Goal: Check status: Check status

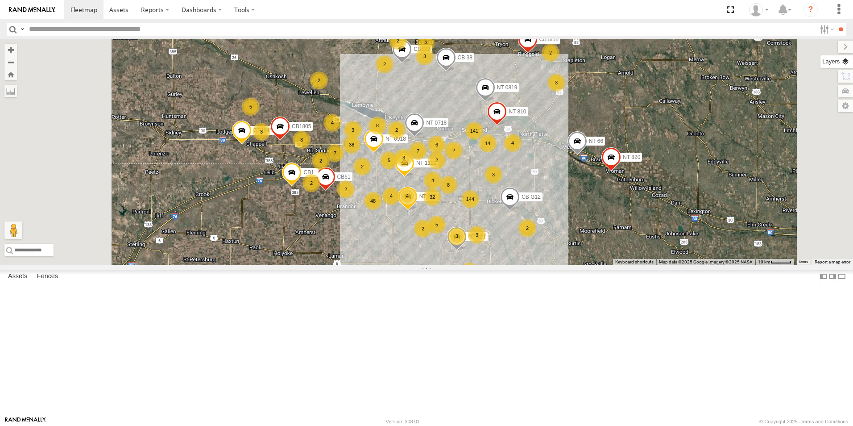
click at [845, 60] on label at bounding box center [837, 61] width 33 height 12
click at [0, 0] on span "Basemaps" at bounding box center [0, 0] width 0 height 0
click at [0, 0] on span "Satellite + Roadmap" at bounding box center [0, 0] width 0 height 0
click at [614, 265] on div "4 3 14 2 32 144 38 6 141 3 5 48 3 4 6 3 NT 0718 8 4 7 3 2 3 4 8 3 2 2 2 3 4 CB1…" at bounding box center [426, 152] width 853 height 226
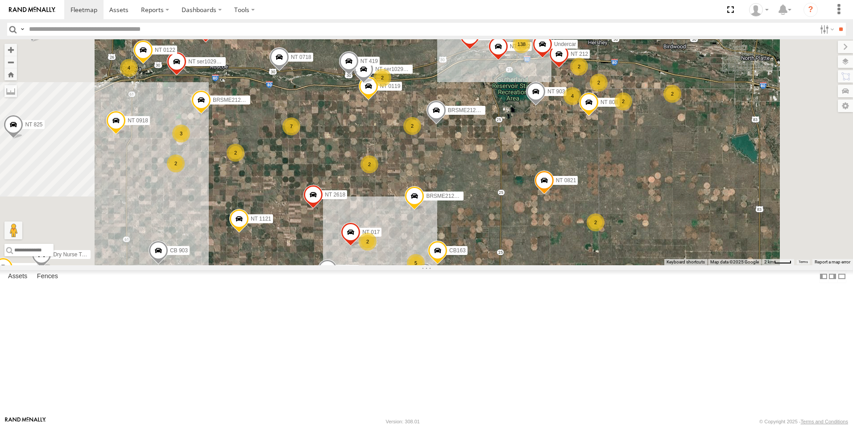
drag, startPoint x: 439, startPoint y: 159, endPoint x: 444, endPoint y: 213, distance: 53.8
click at [444, 213] on div "NT 0718 CB1917 NT 121 CB G12 NT 0918 CB61 NT 820 NT 1121 CB1 CB1818 CB122 NT 66…" at bounding box center [426, 152] width 853 height 226
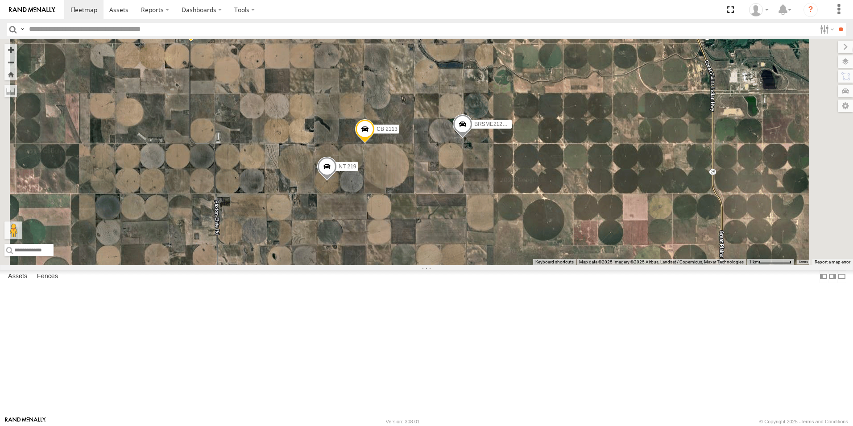
drag, startPoint x: 646, startPoint y: 231, endPoint x: 567, endPoint y: 277, distance: 91.4
click at [567, 265] on div "NT 0718 CB1917 NT 121 CB G12 NT 0918 CB61 NT 820 NT 1121 CB1 CB1818 CB122 NT 66…" at bounding box center [426, 152] width 853 height 226
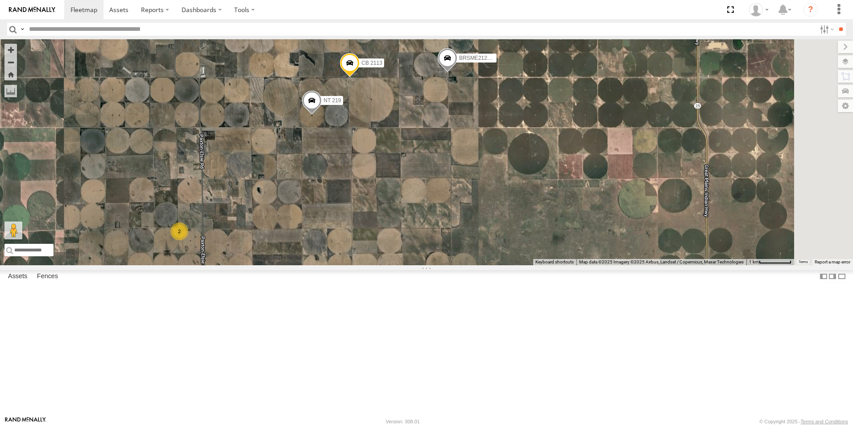
drag, startPoint x: 454, startPoint y: 356, endPoint x: 442, endPoint y: 288, distance: 68.9
click at [442, 265] on div "NT 0718 CB1917 NT 121 CB G12 NT 0918 CB61 NT 820 NT 1121 CB1 CB1818 CB122 NT 66…" at bounding box center [426, 152] width 853 height 226
click at [322, 115] on span at bounding box center [312, 103] width 20 height 24
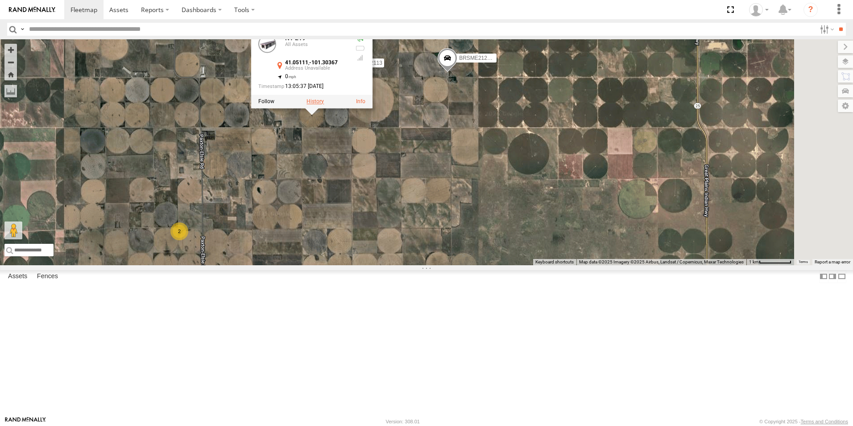
click at [324, 105] on label at bounding box center [315, 102] width 17 height 6
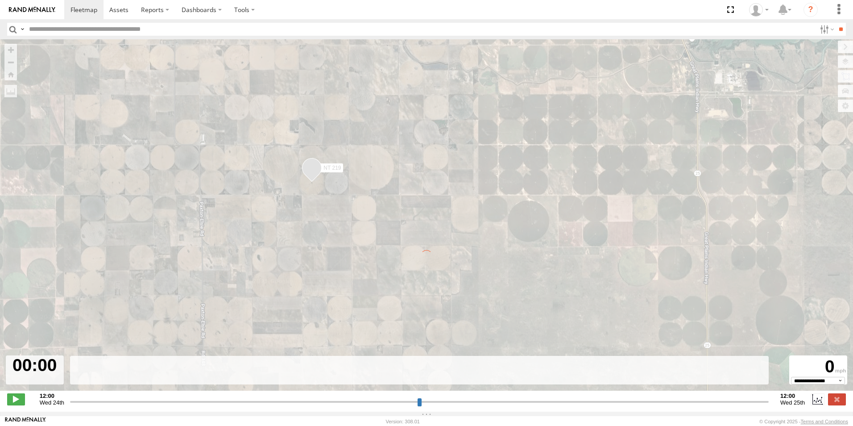
type input "**********"
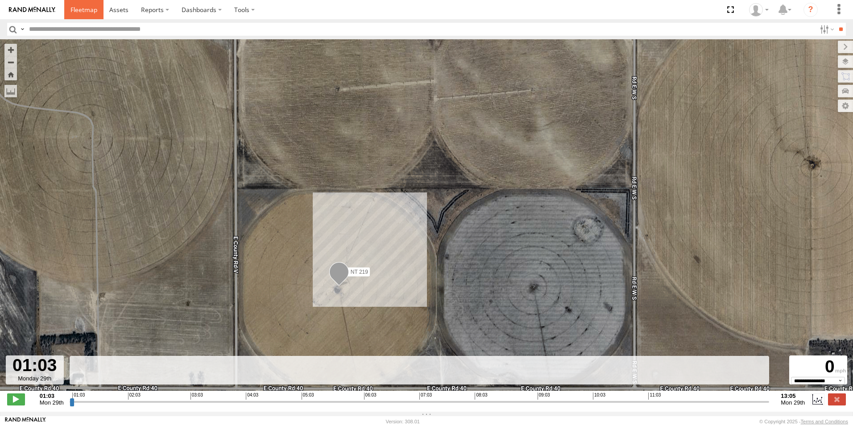
click at [85, 6] on span at bounding box center [84, 9] width 27 height 8
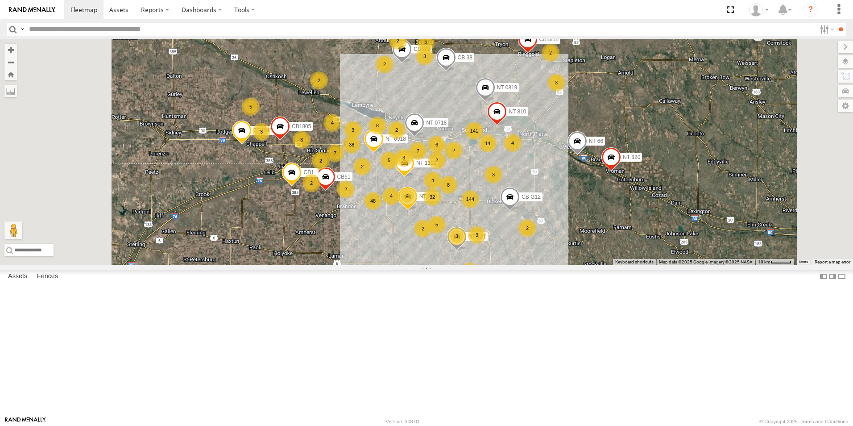
click at [290, 141] on span at bounding box center [280, 128] width 20 height 24
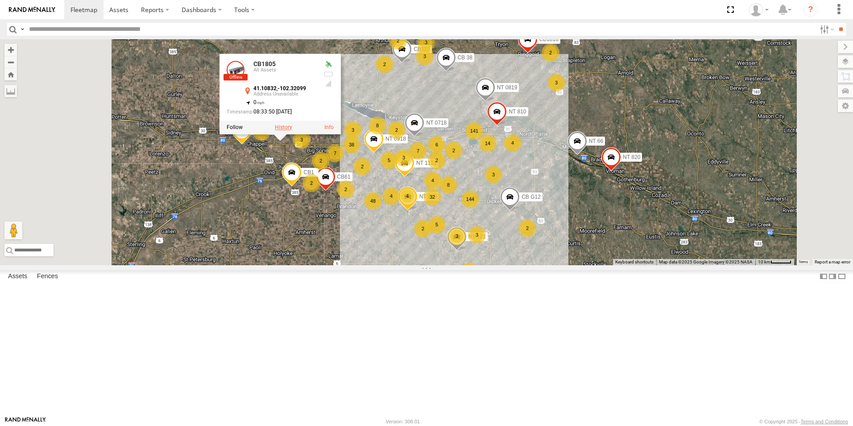
click at [292, 130] on label at bounding box center [283, 127] width 17 height 6
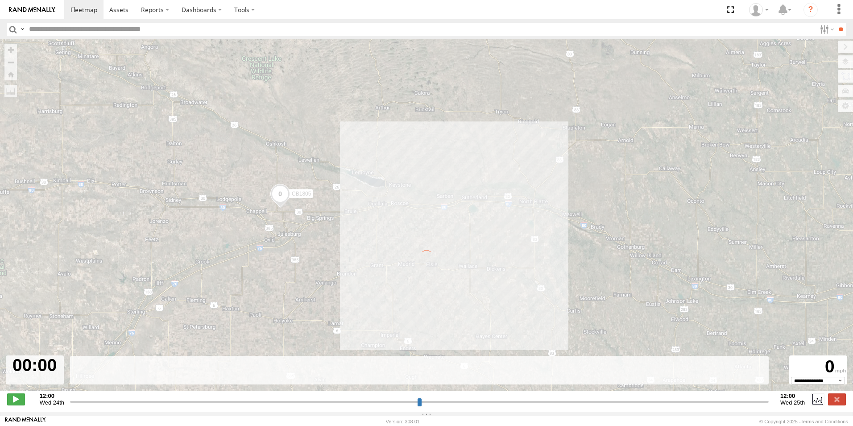
type input "**********"
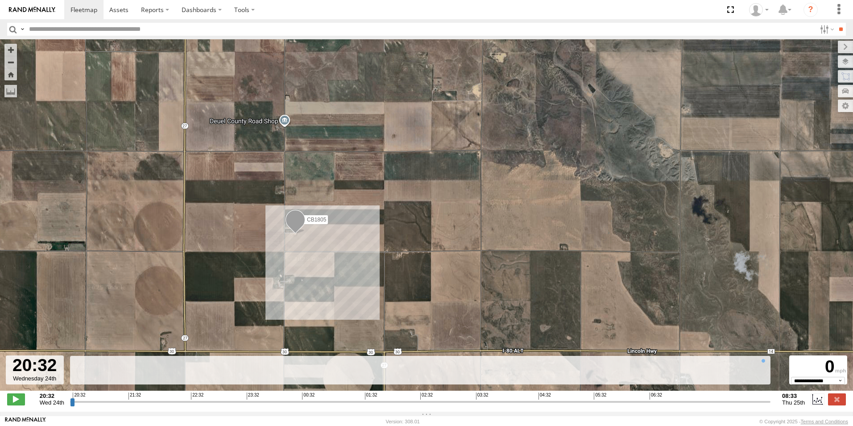
drag, startPoint x: 407, startPoint y: 330, endPoint x: 320, endPoint y: 260, distance: 112.4
click at [320, 260] on div "CB1805" at bounding box center [426, 219] width 853 height 361
click at [92, 9] on span at bounding box center [84, 9] width 27 height 8
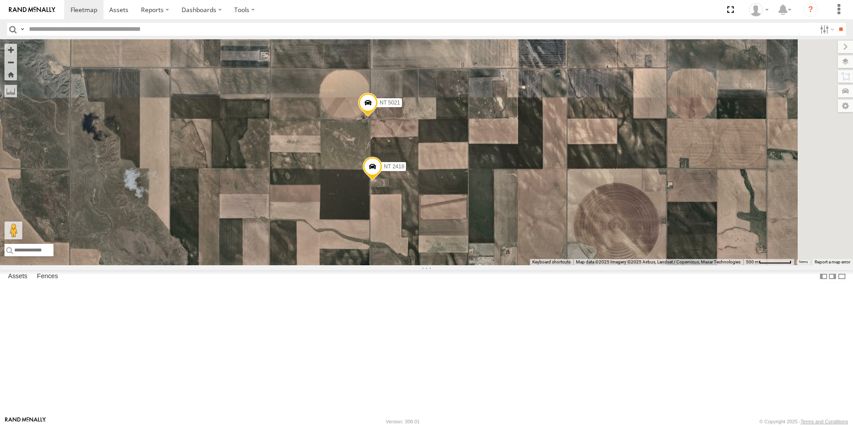
drag, startPoint x: 571, startPoint y: 160, endPoint x: 518, endPoint y: 286, distance: 136.4
click at [518, 265] on div "NT 0718 CB1917 NT 121 CB G12 NT 0918 CB61 NT 820 NT 1121 CB1 CB1818 CB122 NT 66…" at bounding box center [426, 152] width 853 height 226
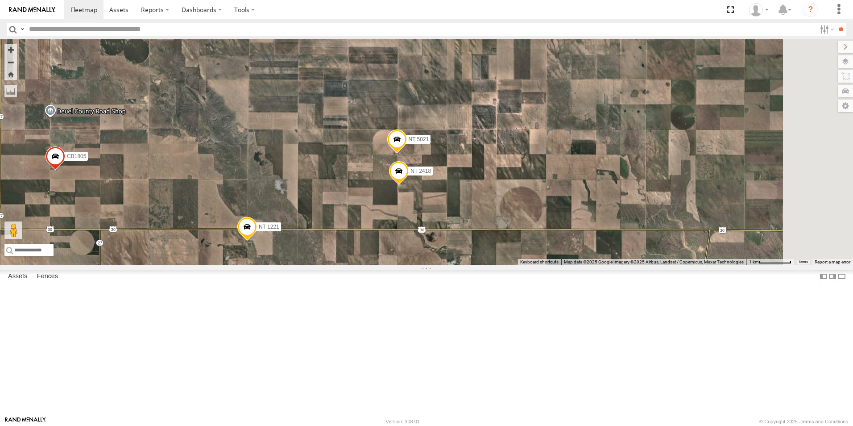
drag, startPoint x: 482, startPoint y: 327, endPoint x: 493, endPoint y: 317, distance: 14.8
click at [493, 265] on div "NT 0718 CB1917 NT 121 CB G12 NT 0918 CB61 NT 820 NT 1121 CB1 CB1818 CB122 NT 66…" at bounding box center [426, 152] width 853 height 226
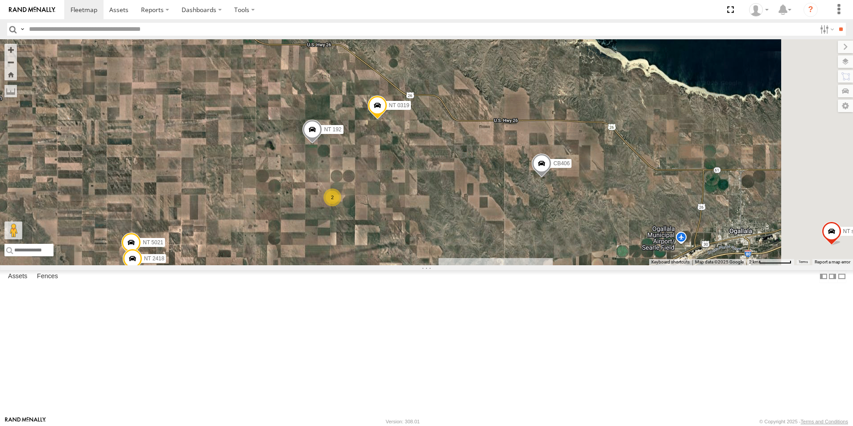
drag, startPoint x: 773, startPoint y: 222, endPoint x: 369, endPoint y: 291, distance: 410.6
click at [369, 265] on div "NT 0718 CB1917 NT 121 CB G12 NT 0918 CB61 NT 820 NT 1121 CB1 CB1818 CB122 NT 66…" at bounding box center [426, 152] width 853 height 226
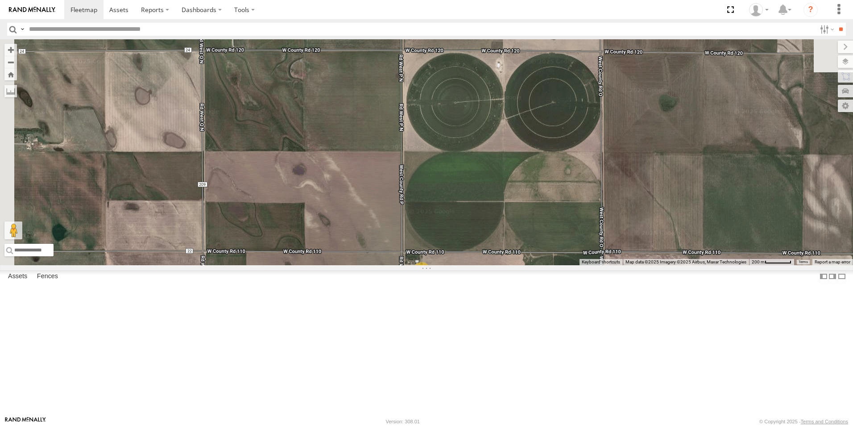
drag, startPoint x: 419, startPoint y: 183, endPoint x: 539, endPoint y: 394, distance: 243.2
click at [539, 265] on div "NT 0718 CB1917 NT 121 CB G12 NT 0918 CB61 NT 820 NT 1121 CB1 CB1818 CB122 NT 66…" at bounding box center [426, 152] width 853 height 226
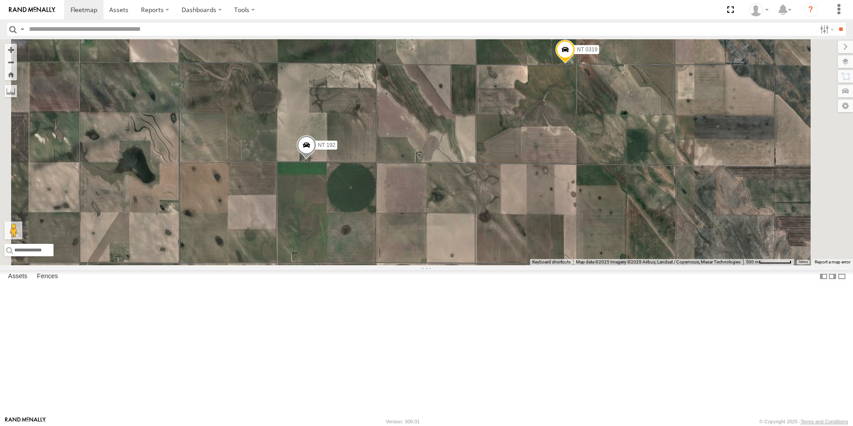
drag, startPoint x: 451, startPoint y: 149, endPoint x: 449, endPoint y: 276, distance: 127.7
click at [449, 265] on div "NT 0718 CB1917 NT 121 CB G12 NT 0918 CB61 NT 820 NT 1121 CB1 CB1818 CB122 NT 66…" at bounding box center [426, 152] width 853 height 226
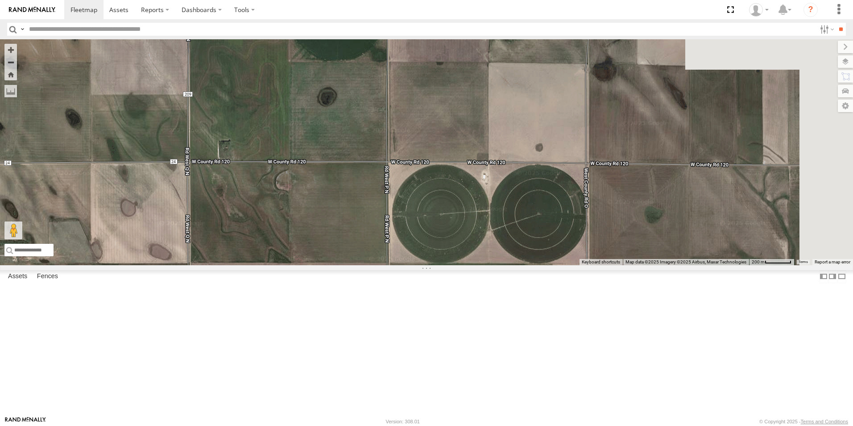
drag, startPoint x: 591, startPoint y: 379, endPoint x: 410, endPoint y: 99, distance: 334.1
click at [410, 99] on div "NT 0718 CB1917 NT 121 CB G12 NT 0918 CB61 NT 820 NT 1121 CB1 CB1818 CB122 NT 66…" at bounding box center [426, 152] width 853 height 226
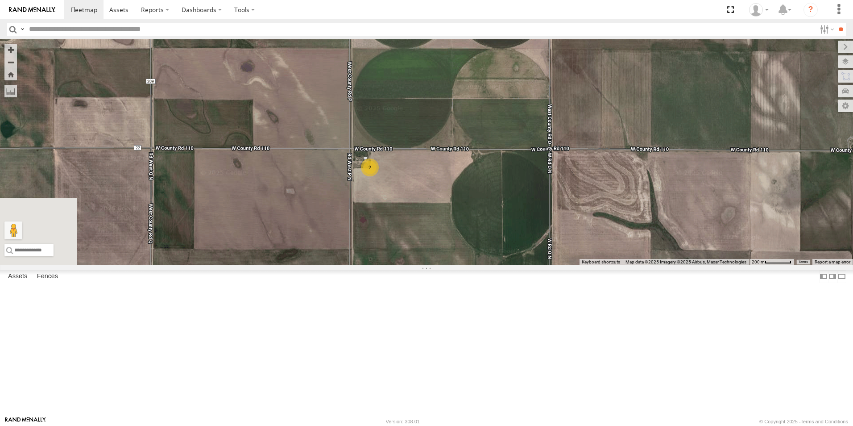
drag, startPoint x: 493, startPoint y: 328, endPoint x: 523, endPoint y: 228, distance: 104.8
click at [523, 228] on div "NT 0718 CB1917 NT 121 CB G12 NT 0918 CB61 NT 820 NT 1121 CB1 CB1818 CB122 NT 66…" at bounding box center [426, 152] width 853 height 226
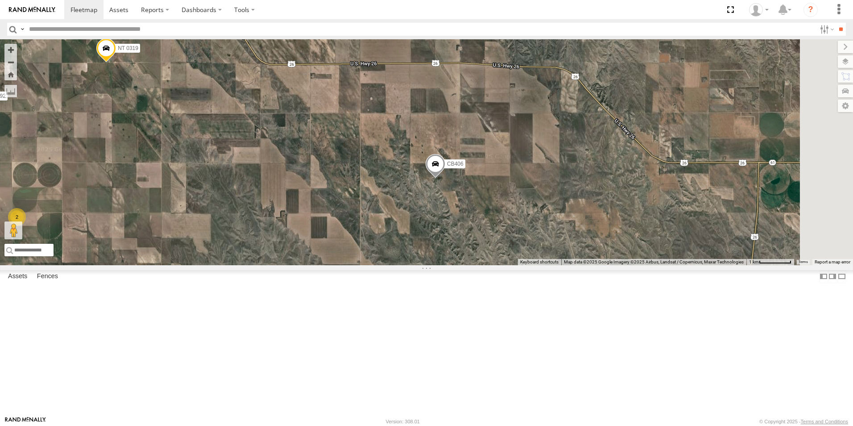
drag, startPoint x: 720, startPoint y: 277, endPoint x: 313, endPoint y: 258, distance: 407.1
click at [313, 258] on div "NT 0718 CB1917 NT 121 CB G12 NT 0918 CB61 NT 820 NT 1121 CB1 CB1818 CB122 NT 66…" at bounding box center [426, 152] width 853 height 226
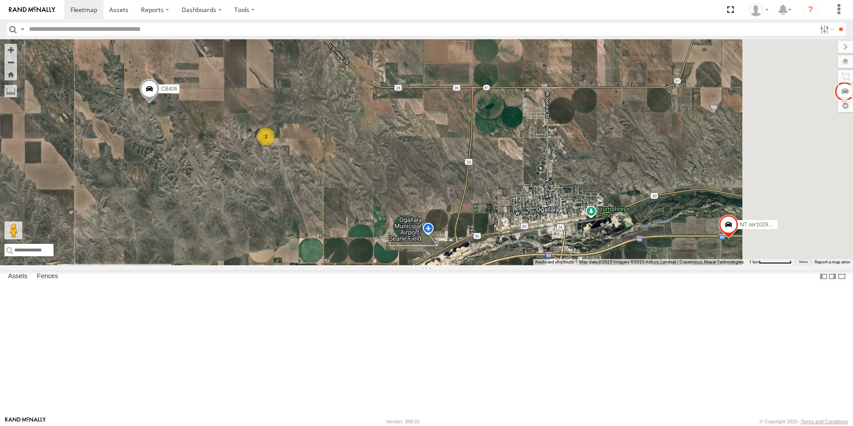
drag, startPoint x: 639, startPoint y: 308, endPoint x: 350, endPoint y: 232, distance: 298.7
click at [350, 232] on div "NT 0718 CB1917 NT 121 CB G12 NT 0918 CB61 NT 820 NT 1121 CB1 CB1818 CB122 NT 66…" at bounding box center [426, 152] width 853 height 226
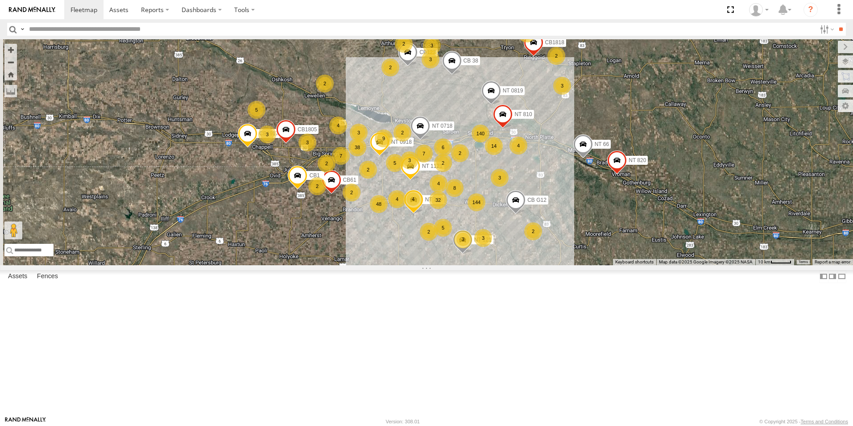
drag, startPoint x: 365, startPoint y: 339, endPoint x: 442, endPoint y: 296, distance: 88.3
click at [442, 265] on div "NT 0718 CB1917 NT 121 CB G12 NT 0918 CB61 NT 820 NT 1121 CB1 CB1818 CB122 NT 66…" at bounding box center [426, 152] width 853 height 226
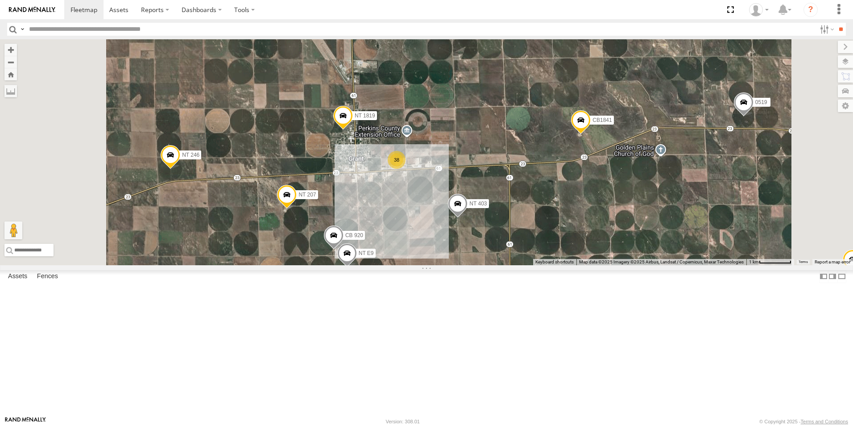
drag, startPoint x: 466, startPoint y: 144, endPoint x: 507, endPoint y: 297, distance: 158.6
click at [507, 265] on div "NT 0718 CB1917 NT 121 CB G12 NT 0918 CB61 NT 820 NT 1121 CB1 CB1818 CB122 NT 66…" at bounding box center [426, 152] width 853 height 226
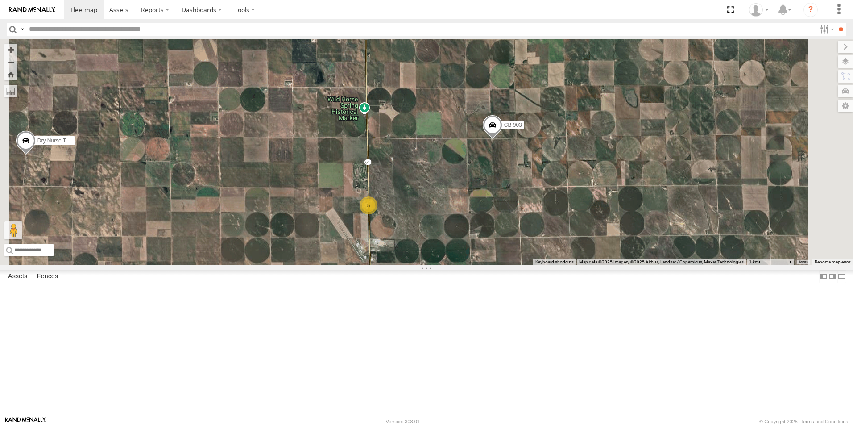
drag, startPoint x: 486, startPoint y: 144, endPoint x: 503, endPoint y: 325, distance: 182.0
click at [503, 265] on div "NT 0718 CB1917 NT 121 CB G12 NT 0918 CB61 NT 820 NT 1121 CB1 CB1818 CB122 NT 66…" at bounding box center [426, 152] width 853 height 226
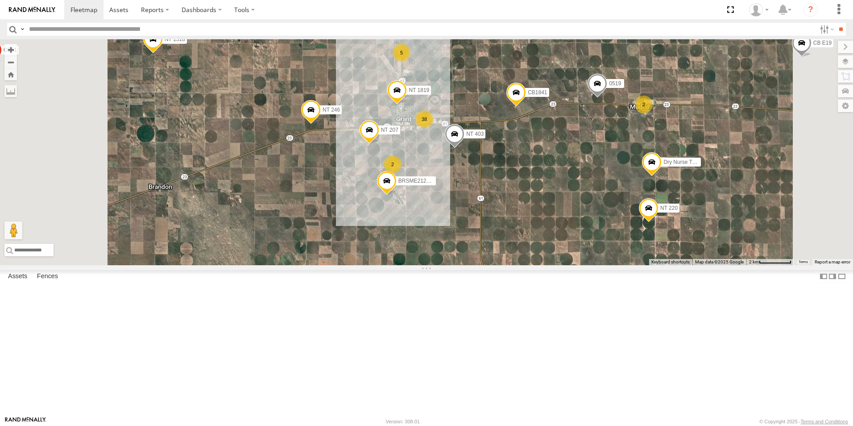
drag, startPoint x: 576, startPoint y: 356, endPoint x: 582, endPoint y: 192, distance: 164.4
click at [582, 192] on div "NT 0718 CB1917 NT 121 CB G12 NT 0918 CB61 NT 820 NT 1121 CB1 CB1818 CB122 NT 66…" at bounding box center [426, 152] width 853 height 226
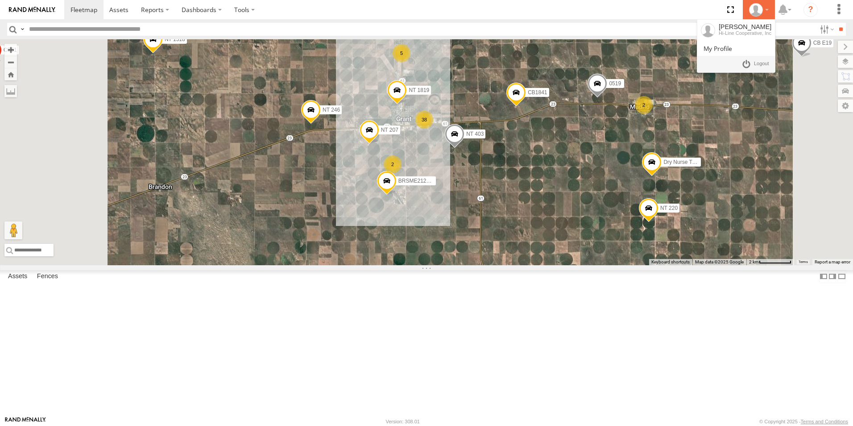
click at [754, 8] on icon at bounding box center [755, 9] width 13 height 13
click at [750, 64] on link at bounding box center [755, 64] width 33 height 13
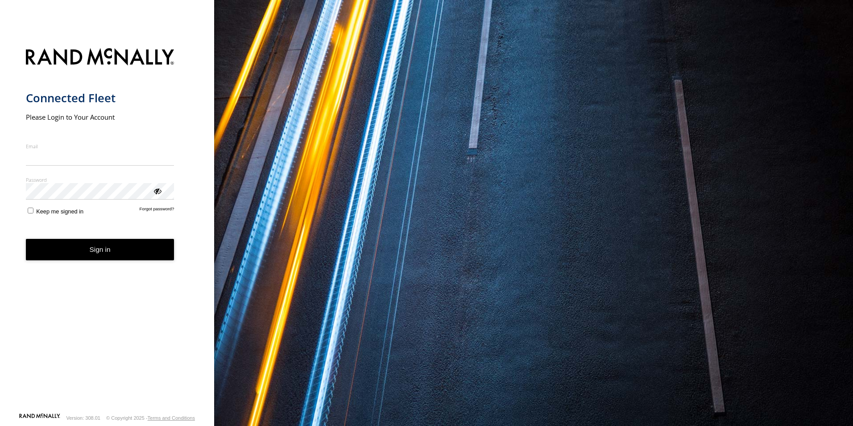
type input "**********"
click at [87, 257] on button "Sign in" at bounding box center [100, 250] width 149 height 22
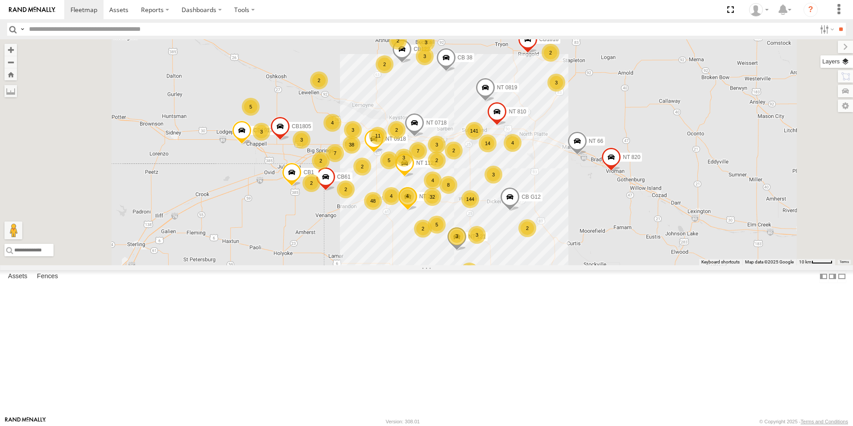
click at [848, 60] on label at bounding box center [837, 61] width 33 height 12
click at [0, 0] on span "Basemaps" at bounding box center [0, 0] width 0 height 0
click at [0, 0] on span "Satellite + Roadmap" at bounding box center [0, 0] width 0 height 0
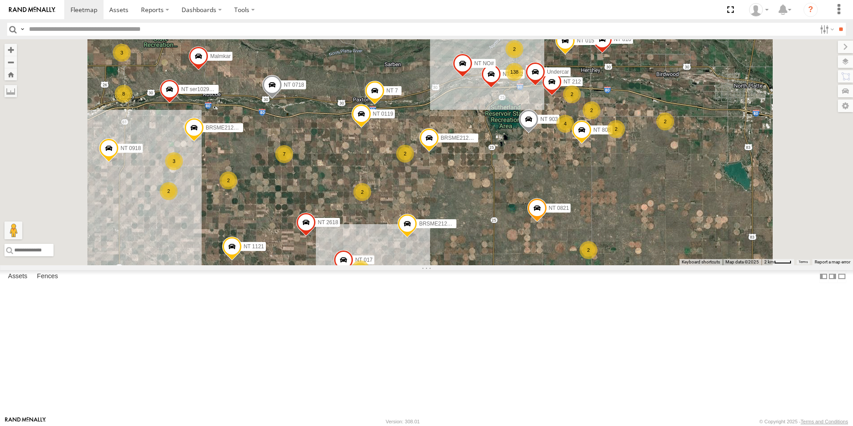
drag, startPoint x: 440, startPoint y: 202, endPoint x: 458, endPoint y: 261, distance: 61.7
click at [458, 261] on div "NT 0718 CB1917 NT 121 CB G12 NT 0918 CB61 NT 820 NT 1121 CB1 CB1818 CB122 NT 66…" at bounding box center [426, 152] width 853 height 226
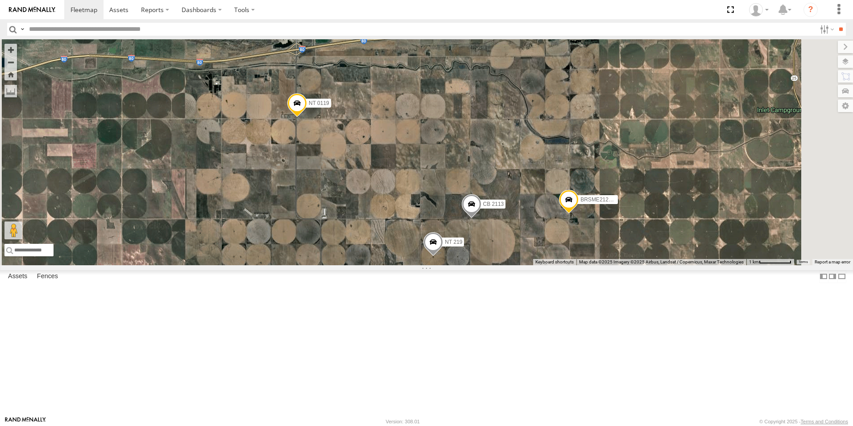
drag, startPoint x: 640, startPoint y: 306, endPoint x: 563, endPoint y: 370, distance: 100.1
click at [563, 265] on div "NT 0718 CB1917 NT 121 CB G12 NT 0918 CB61 NT 820 NT 1121 CB1 CB1818 CB122 NT 66…" at bounding box center [426, 152] width 853 height 226
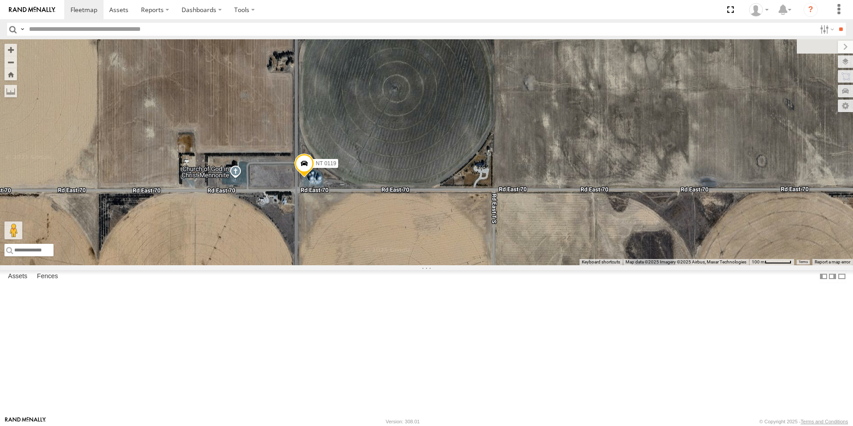
drag, startPoint x: 360, startPoint y: 127, endPoint x: 424, endPoint y: 284, distance: 169.6
click at [424, 265] on div "NT 0718 CB1917 NT 121 CB G12 NT 0918 CB61 NT 820 NT 1121 CB1 CB1818 CB122 NT 66…" at bounding box center [426, 152] width 853 height 226
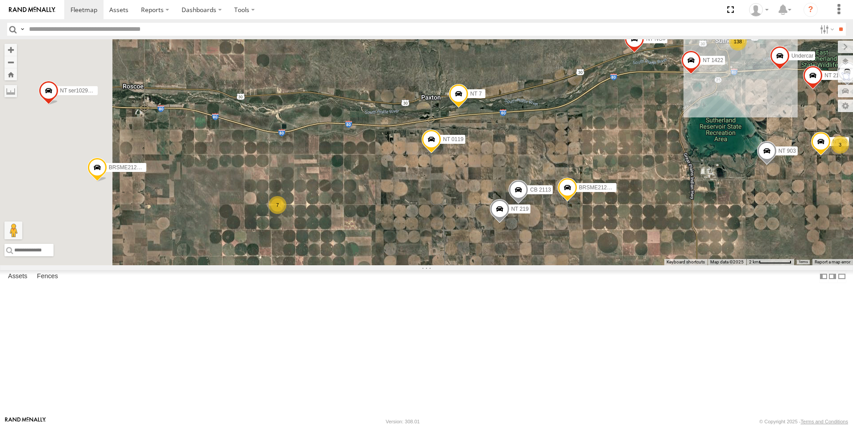
drag, startPoint x: 380, startPoint y: 366, endPoint x: 659, endPoint y: 115, distance: 375.1
click at [659, 115] on div "NT 0718 CB1917 NT 121 CB G12 NT 0918 CB61 NT 820 NT 1121 CB1 CB1818 CB122 NT 66…" at bounding box center [426, 152] width 853 height 226
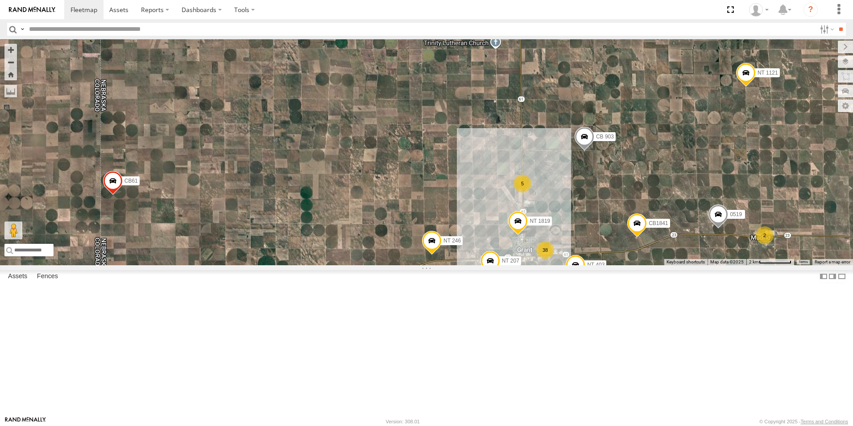
drag, startPoint x: 477, startPoint y: 300, endPoint x: 724, endPoint y: 213, distance: 262.3
click at [769, 229] on div "← Move left → Move right ↑ Move up ↓ Move down + Zoom in - Zoom out Home Jump l…" at bounding box center [426, 152] width 853 height 226
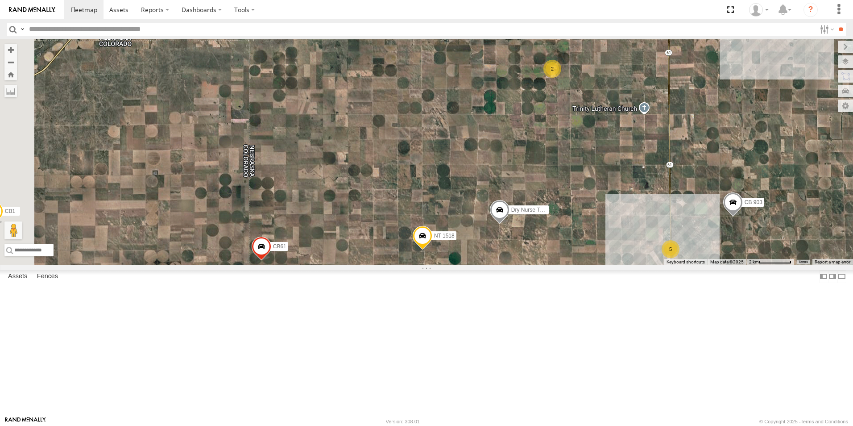
drag, startPoint x: 453, startPoint y: 161, endPoint x: 603, endPoint y: 229, distance: 164.1
click at [603, 229] on div "NT 0718 CB1917 NT 121 CB G12 NT 0918 CB61 NT 820 NT 1121 CB1 CB1818 CB122 NT 66…" at bounding box center [426, 152] width 853 height 226
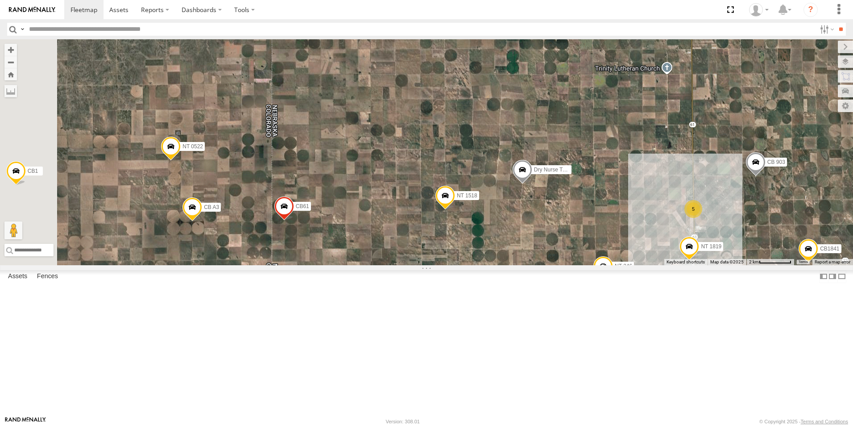
drag, startPoint x: 428, startPoint y: 319, endPoint x: 451, endPoint y: 278, distance: 46.9
click at [451, 265] on div "NT 0718 CB1917 NT 121 CB G12 NT 0918 CB61 NT 820 NT 1121 CB1 CB1818 CB122 NT 66…" at bounding box center [426, 152] width 853 height 226
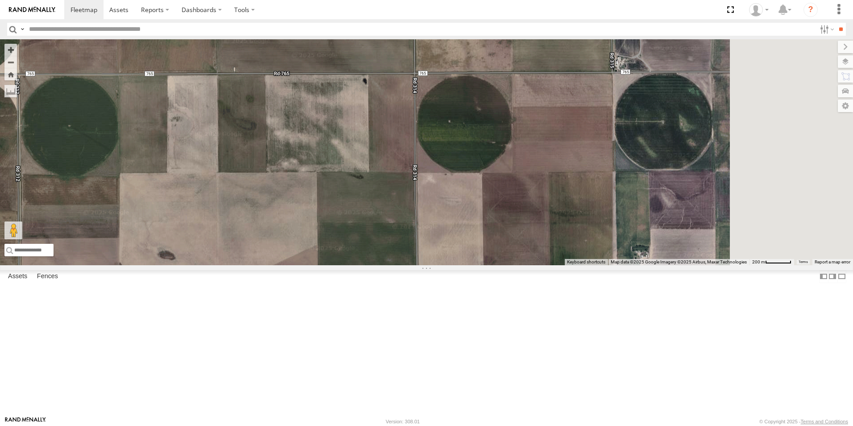
drag, startPoint x: 378, startPoint y: 148, endPoint x: 288, endPoint y: 195, distance: 102.0
click at [288, 195] on div "NT 0718 CB1917 NT 121 CB G12 NT 0918 CB61 NT 820 NT 1121 CB1 CB1818 CB122 NT 66…" at bounding box center [426, 152] width 853 height 226
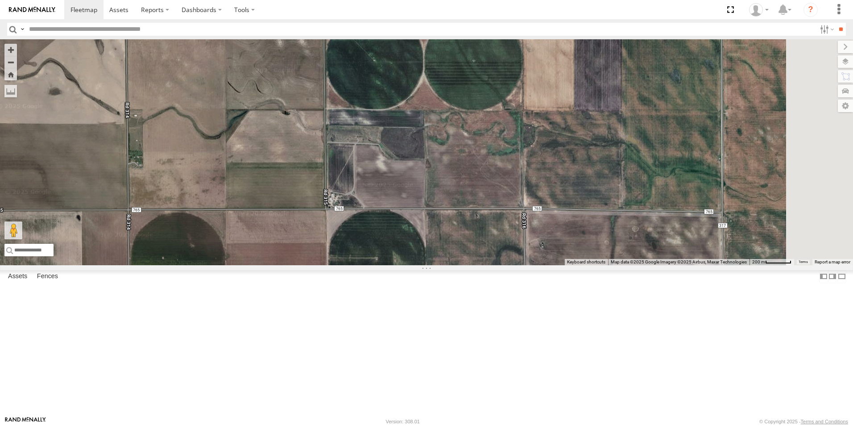
drag, startPoint x: 581, startPoint y: 178, endPoint x: 399, endPoint y: 310, distance: 224.3
click at [399, 265] on div "NT 0718 CB1917 NT 121 CB G12 NT 0918 CB61 NT 820 NT 1121 CB1 CB1818 CB122 NT 66…" at bounding box center [426, 152] width 853 height 226
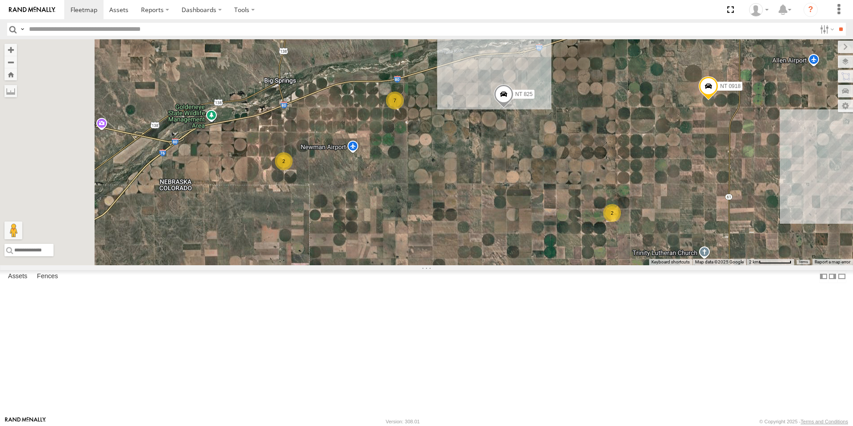
drag, startPoint x: 370, startPoint y: 153, endPoint x: 415, endPoint y: 284, distance: 138.3
click at [415, 265] on div "NT 0718 CB1917 NT 121 CB G12 NT 0918 CB61 NT 820 NT 1121 CB1 CB1818 CB122 NT 66…" at bounding box center [426, 152] width 853 height 226
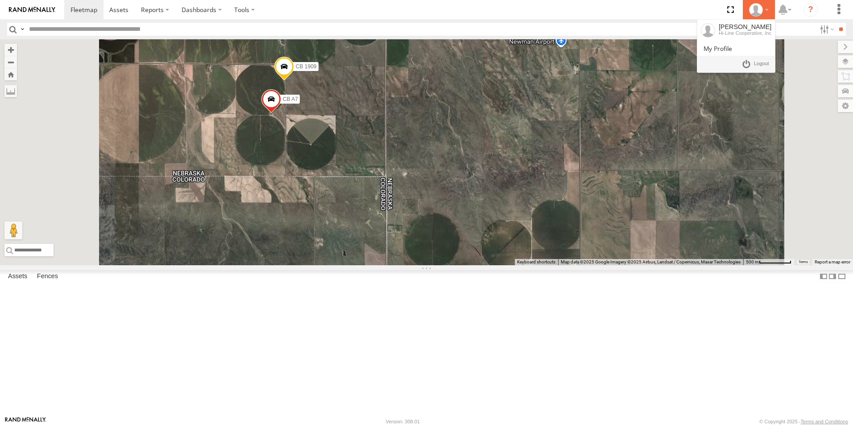
click at [754, 12] on icon at bounding box center [755, 9] width 13 height 13
click at [748, 61] on link at bounding box center [755, 64] width 33 height 13
